Goal: Task Accomplishment & Management: Manage account settings

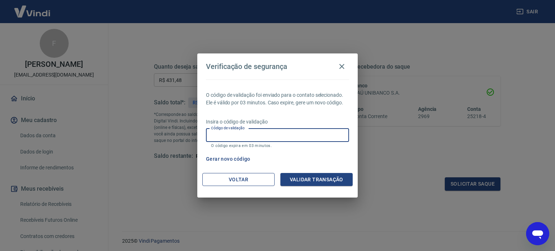
click at [253, 175] on button "Voltar" at bounding box center [238, 179] width 72 height 13
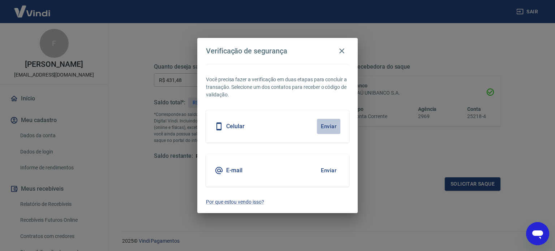
click at [323, 125] on button "Enviar" at bounding box center [328, 126] width 23 height 15
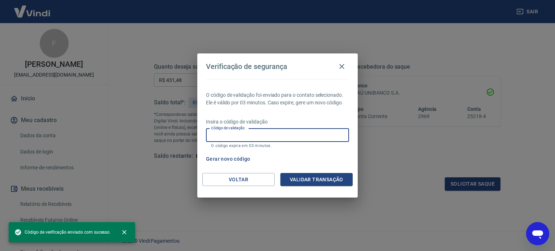
click at [276, 136] on input "Código de validação" at bounding box center [277, 135] width 143 height 13
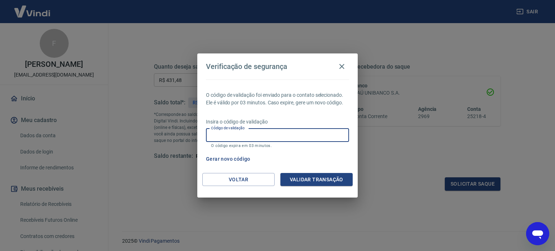
click at [276, 136] on input "Código de validação" at bounding box center [277, 135] width 143 height 13
click at [222, 145] on p "O código expira em 03 minutos." at bounding box center [277, 145] width 133 height 5
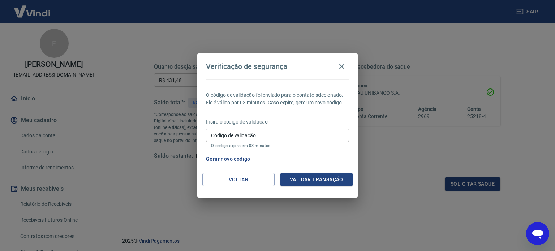
click at [222, 158] on button "Gerar novo código" at bounding box center [228, 158] width 50 height 13
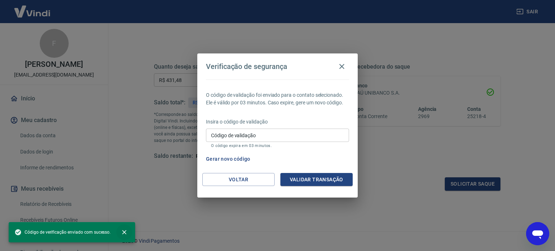
click at [121, 230] on icon "close" at bounding box center [124, 232] width 7 height 7
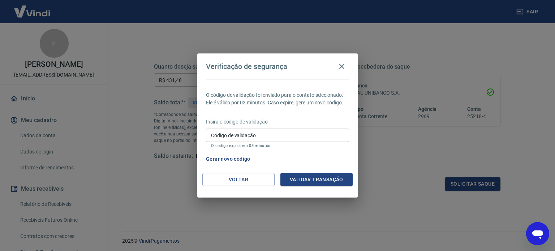
click at [272, 138] on input "Código de validação" at bounding box center [277, 135] width 143 height 13
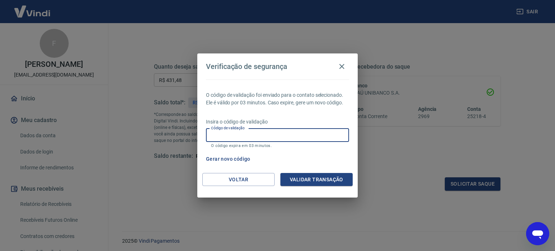
click at [271, 136] on input "Código de validação" at bounding box center [277, 135] width 143 height 13
click at [234, 132] on input "Código de validação" at bounding box center [277, 135] width 143 height 13
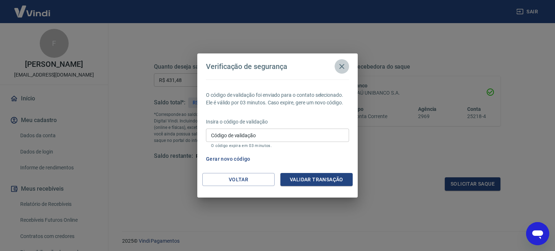
click at [343, 66] on icon "button" at bounding box center [341, 66] width 9 height 9
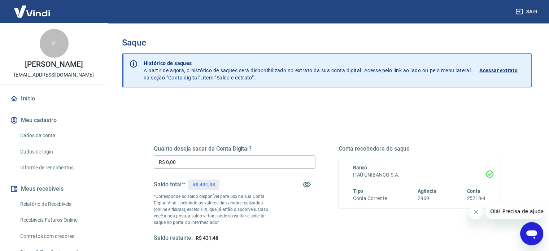
click at [189, 160] on input "R$ 0,00" at bounding box center [235, 161] width 162 height 13
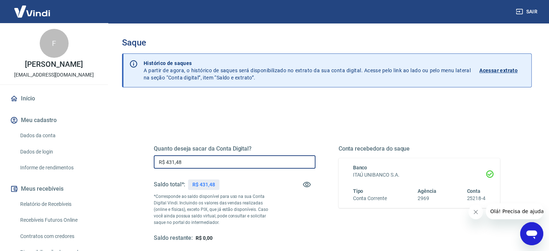
type input "R$ 431,48"
click at [478, 213] on icon "Fechar mensagem da empresa" at bounding box center [476, 212] width 6 height 6
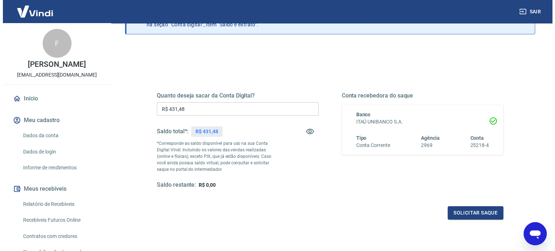
scroll to position [72, 0]
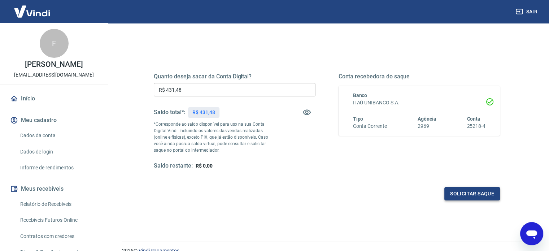
click at [465, 197] on button "Solicitar saque" at bounding box center [472, 193] width 56 height 13
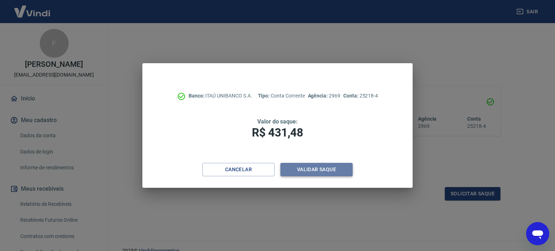
click at [316, 170] on button "Validar saque" at bounding box center [316, 169] width 72 height 13
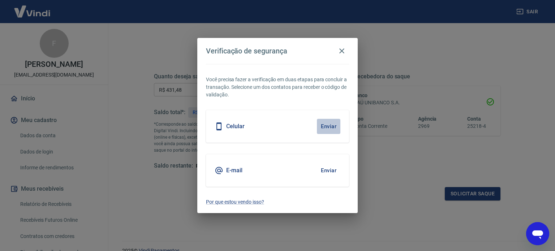
click at [327, 124] on button "Enviar" at bounding box center [328, 126] width 23 height 15
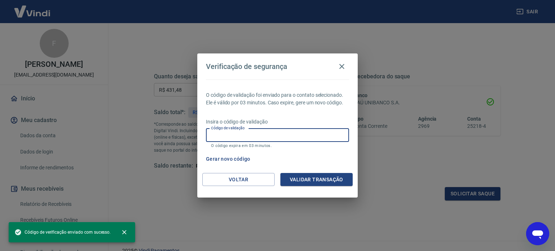
click at [274, 135] on input "Código de validação" at bounding box center [277, 135] width 143 height 13
